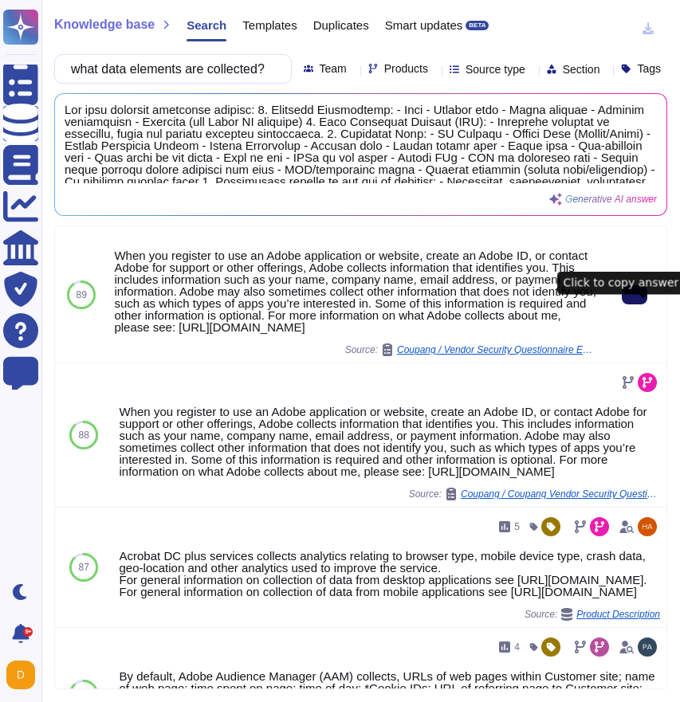
click at [635, 305] on button at bounding box center [635, 294] width 26 height 19
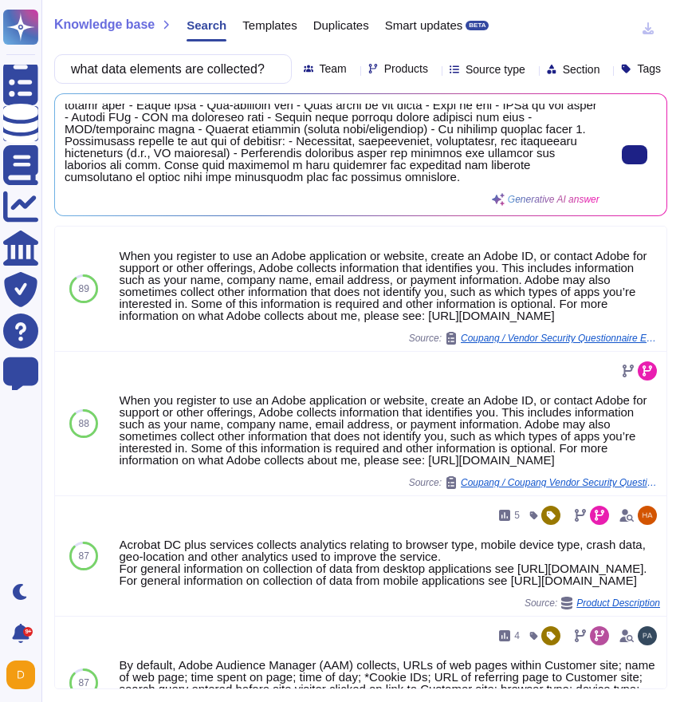
scroll to position [65, 0]
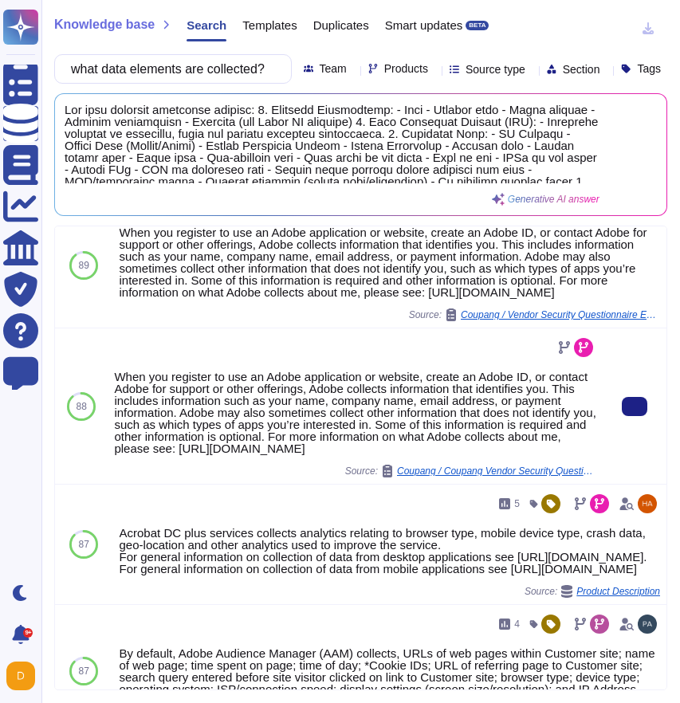
scroll to position [49, 0]
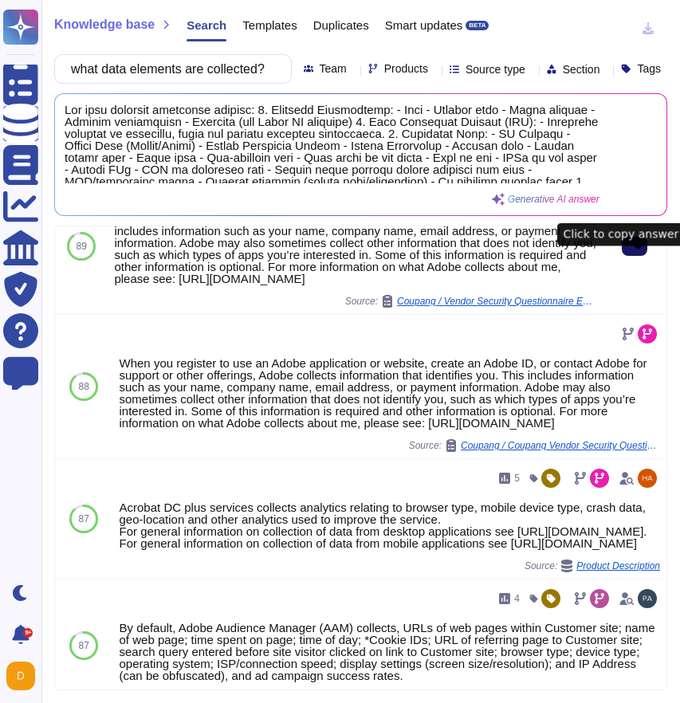
click at [622, 256] on button at bounding box center [635, 246] width 26 height 19
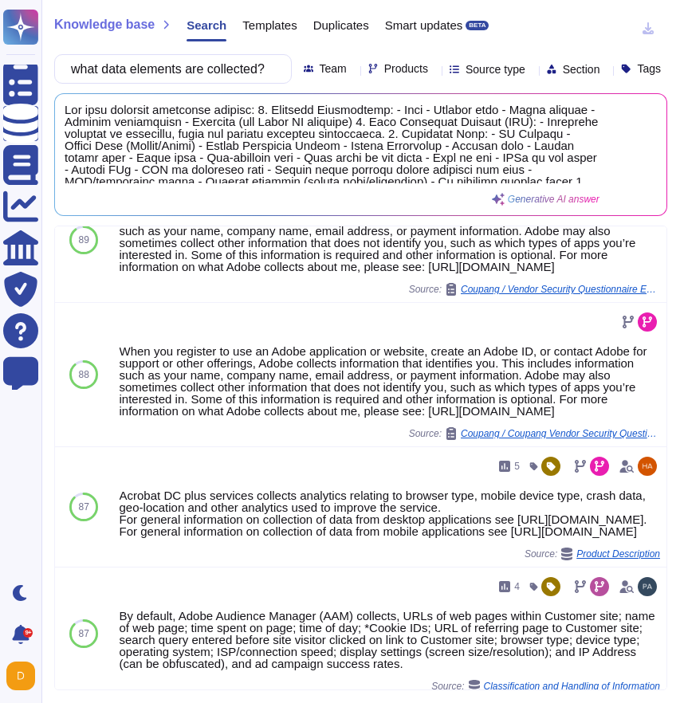
click at [255, 66] on input "what data elements are collected?" at bounding box center [169, 69] width 212 height 28
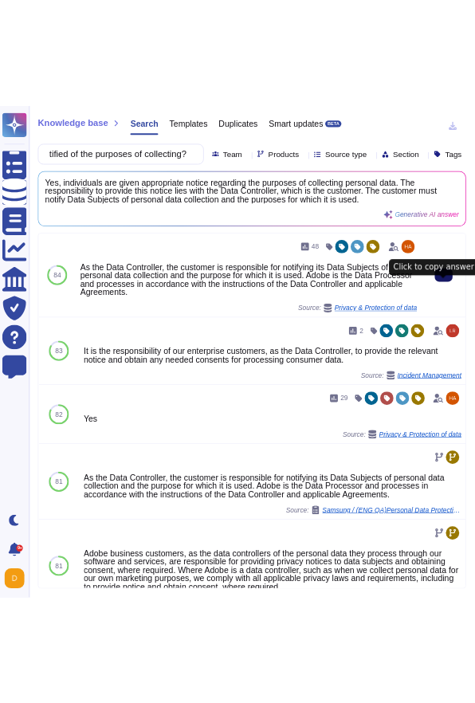
scroll to position [0, 0]
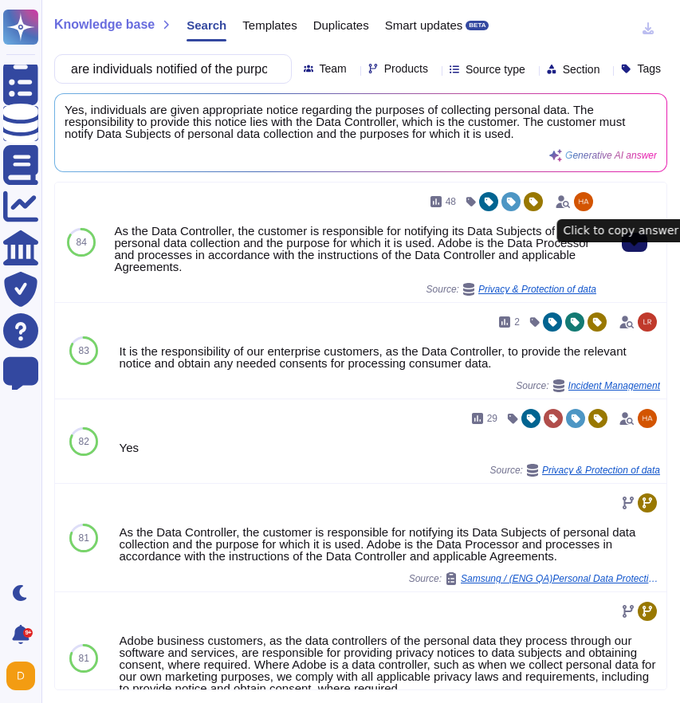
click at [635, 242] on icon at bounding box center [635, 242] width 0 height 0
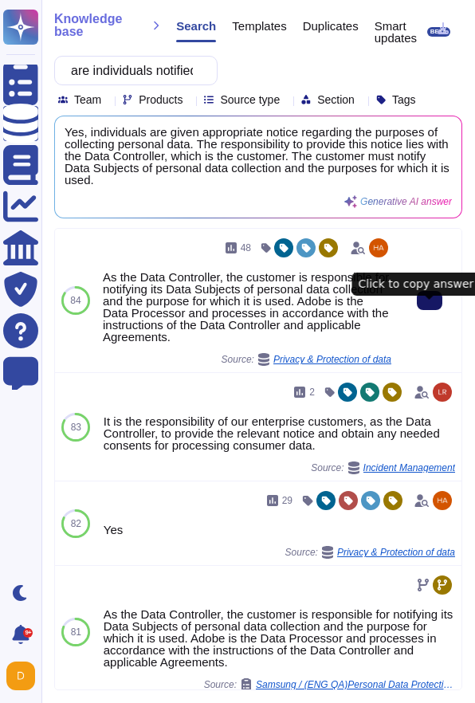
click at [421, 306] on button at bounding box center [430, 300] width 26 height 19
click at [442, 310] on button at bounding box center [430, 300] width 26 height 19
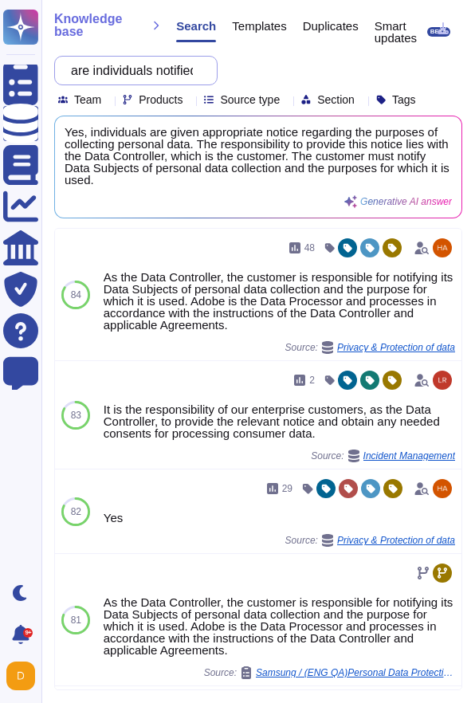
click at [171, 68] on input "are individuals notified of the purposes of collecting?" at bounding box center [132, 71] width 138 height 28
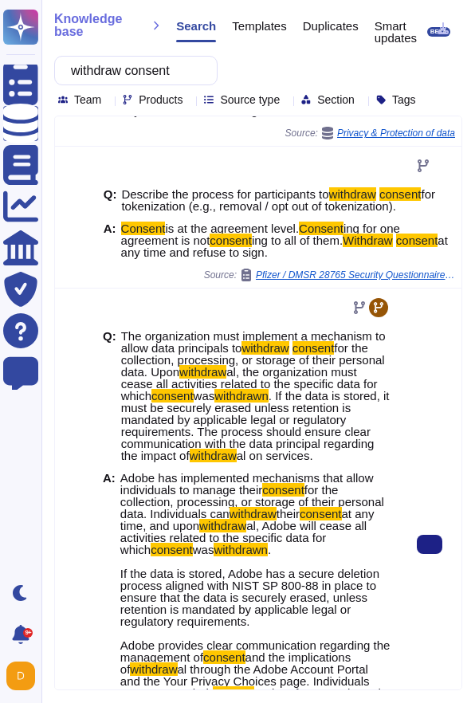
scroll to position [104, 0]
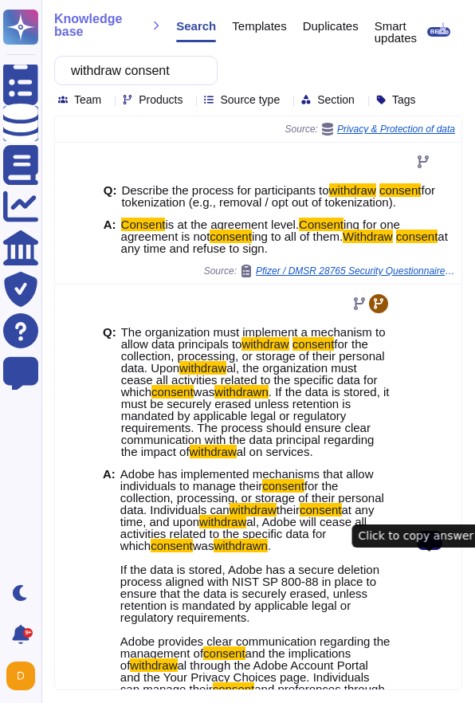
click at [417, 550] on button at bounding box center [430, 540] width 26 height 19
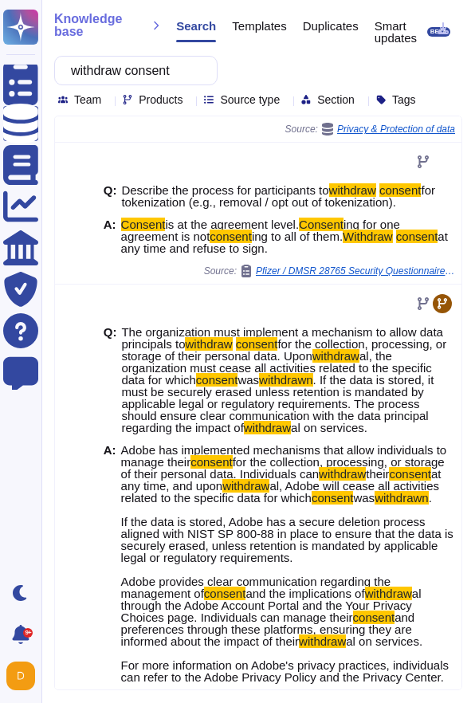
click at [172, 78] on input "withdraw consent" at bounding box center [132, 71] width 138 height 28
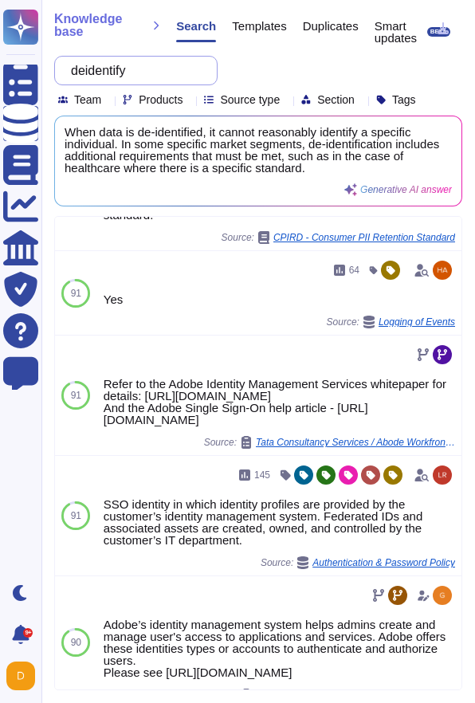
scroll to position [1061, 0]
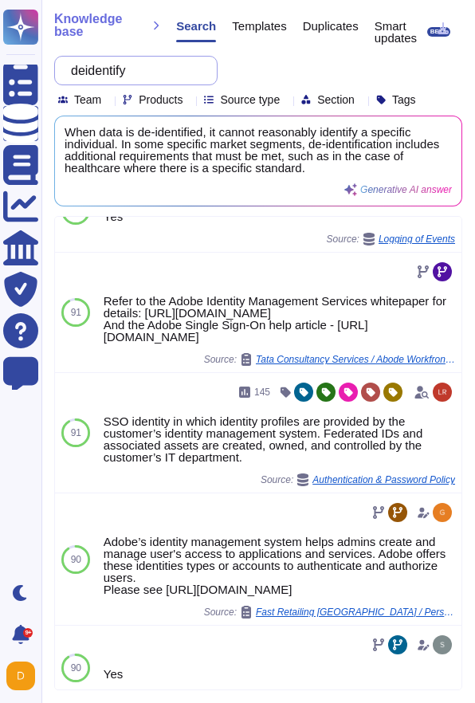
click at [148, 74] on input "deidentify" at bounding box center [132, 71] width 138 height 28
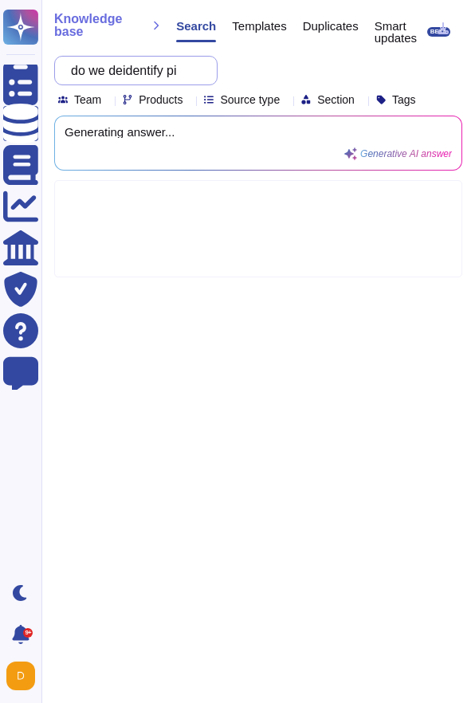
scroll to position [0, 5]
type input "do we deidentify pii"
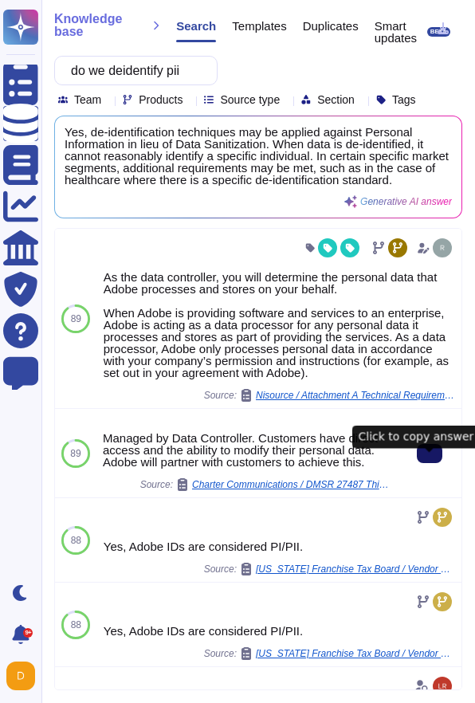
click at [417, 463] on button at bounding box center [430, 453] width 26 height 19
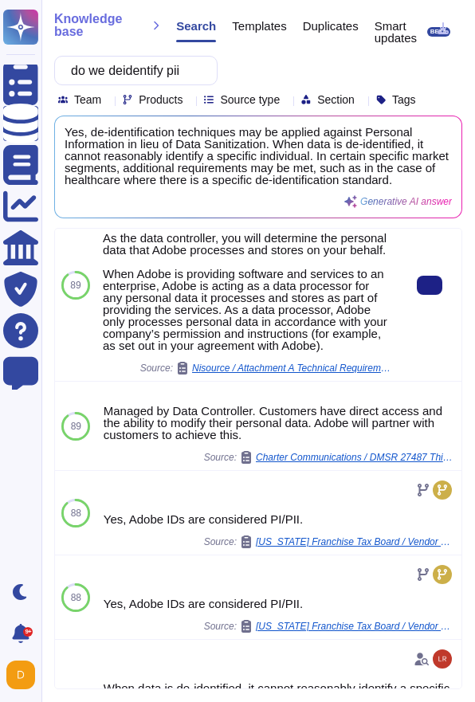
scroll to position [34, 0]
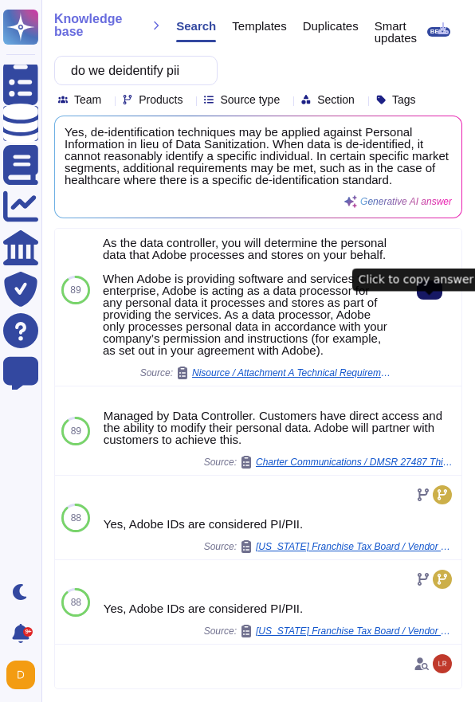
click at [435, 300] on button at bounding box center [430, 290] width 26 height 19
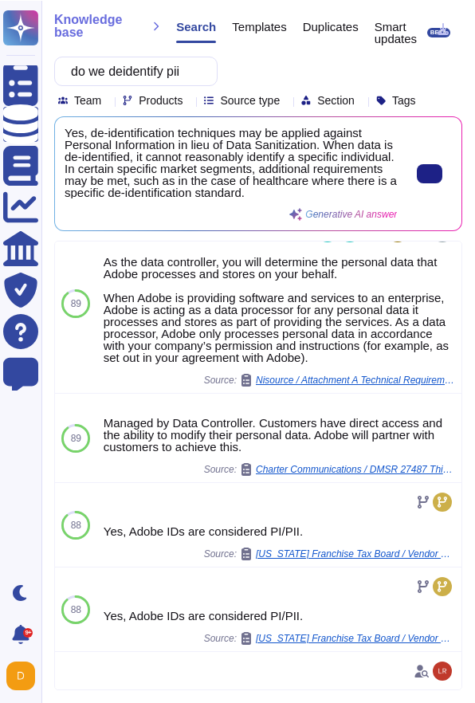
scroll to position [22, 0]
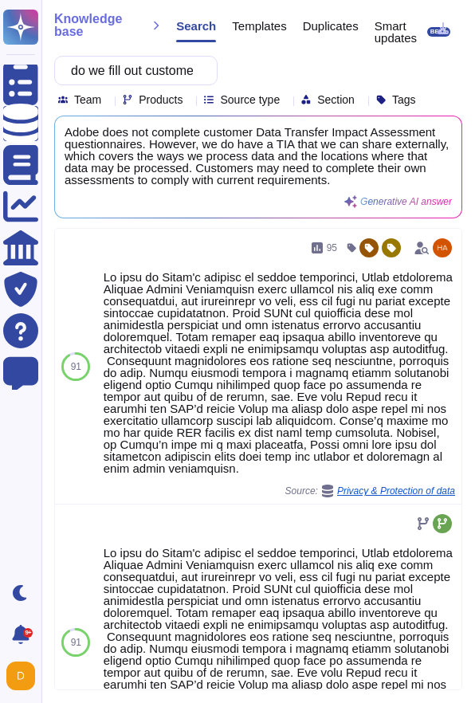
click at [177, 69] on input "do we fill out customer data privacy impact assessments" at bounding box center [132, 71] width 138 height 28
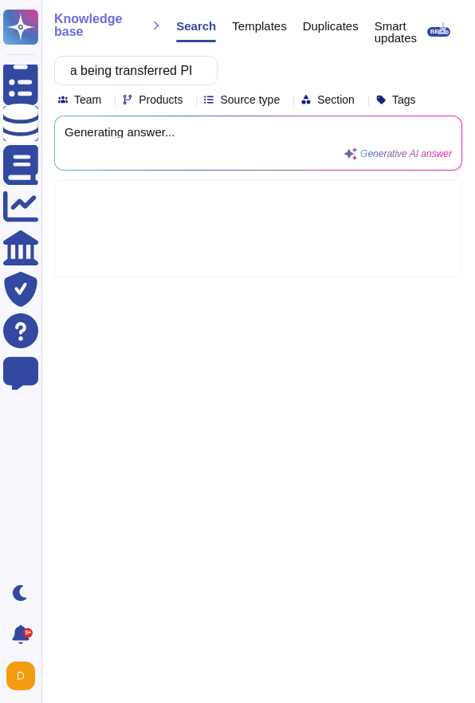
scroll to position [0, 240]
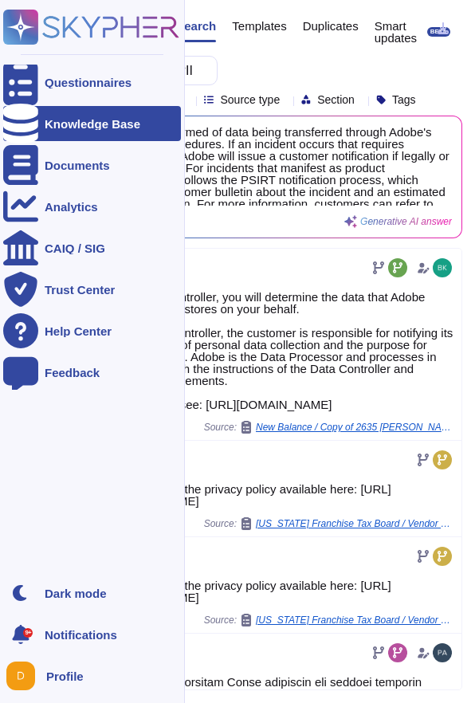
type input "how will customers be informed of data being transferred PII"
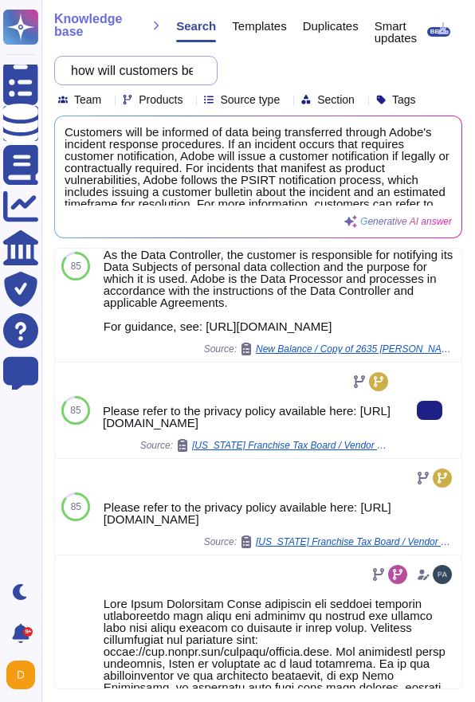
scroll to position [72, 0]
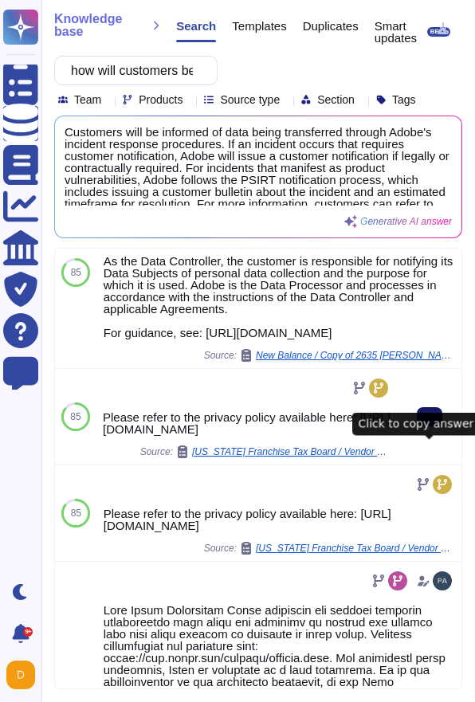
click at [430, 417] on icon at bounding box center [430, 417] width 0 height 0
